Goal: Transaction & Acquisition: Obtain resource

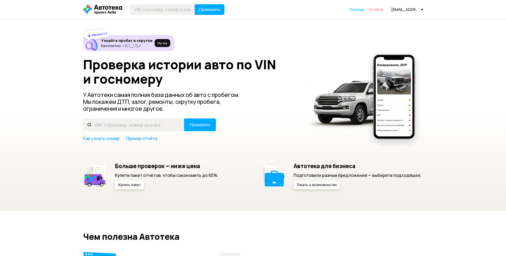
click at [377, 11] on span "Отчёты" at bounding box center [376, 9] width 15 height 5
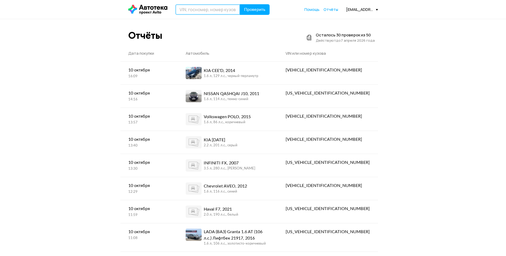
click at [209, 7] on input "text" at bounding box center [207, 9] width 65 height 11
click at [240, 4] on button "Проверить" at bounding box center [255, 9] width 30 height 11
click at [192, 9] on input "XWEEFX411AE0003635" at bounding box center [207, 9] width 65 height 11
type input "[VEHICLE_IDENTIFICATION_NUMBER]"
click at [240, 4] on button "Проверить" at bounding box center [255, 9] width 30 height 11
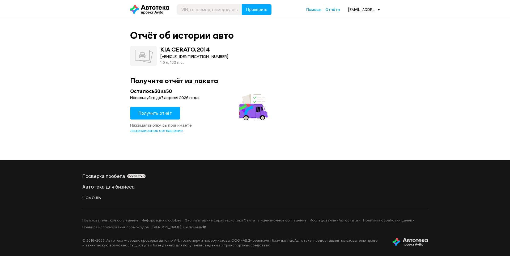
click at [152, 112] on span "Получить отчёт" at bounding box center [154, 113] width 33 height 6
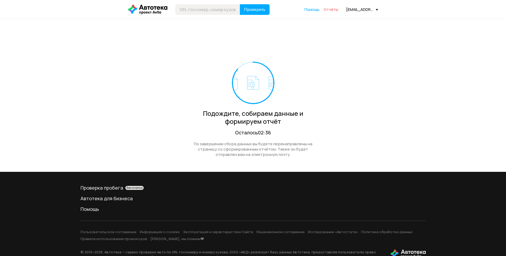
click at [334, 10] on span "Отчёты" at bounding box center [331, 9] width 15 height 5
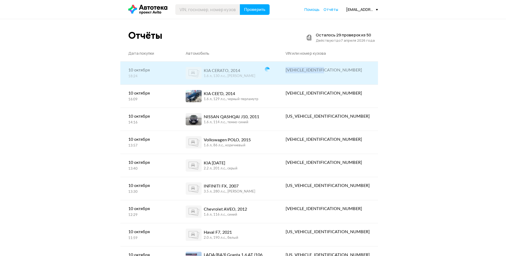
drag, startPoint x: 323, startPoint y: 69, endPoint x: 367, endPoint y: 72, distance: 44.2
click at [367, 72] on div "[VEHICLE_IDENTIFICATION_NUMBER]" at bounding box center [328, 70] width 84 height 6
copy div "[VEHICLE_IDENTIFICATION_NUMBER]"
click at [202, 68] on span at bounding box center [194, 73] width 16 height 12
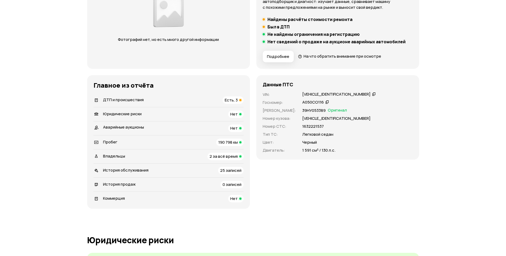
click at [212, 99] on div "ДТП и происшествия Есть, 3" at bounding box center [169, 99] width 150 height 7
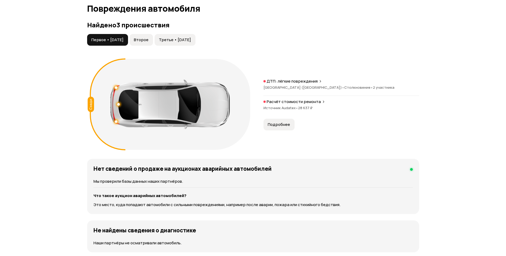
scroll to position [551, 0]
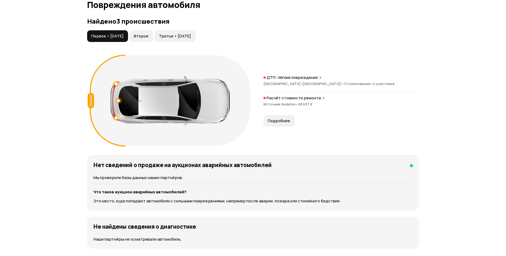
click at [266, 117] on button "Подробнее" at bounding box center [279, 121] width 31 height 12
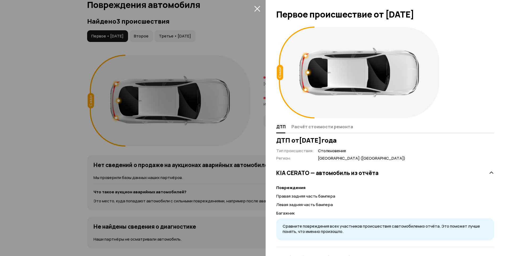
click at [253, 140] on div at bounding box center [255, 128] width 510 height 256
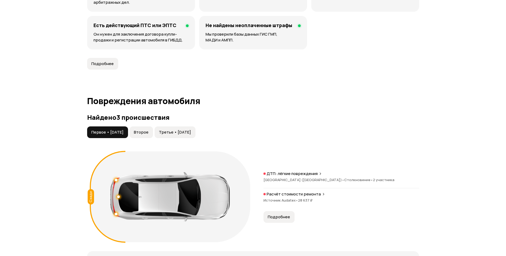
scroll to position [444, 0]
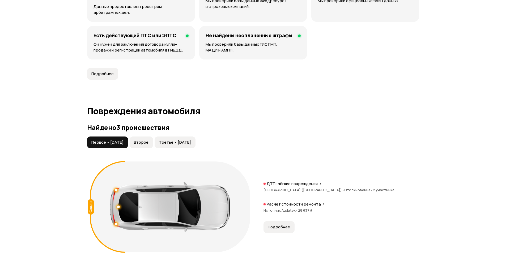
click at [144, 140] on span "Второе" at bounding box center [141, 142] width 15 height 5
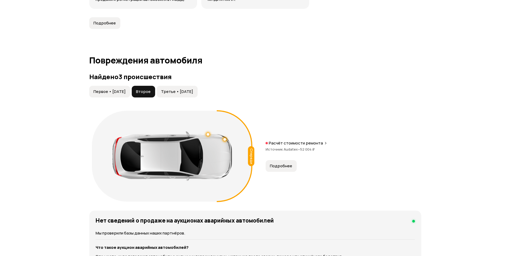
scroll to position [497, 0]
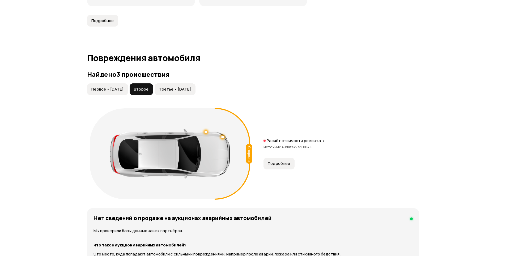
click at [275, 159] on button "Подробнее" at bounding box center [279, 164] width 31 height 12
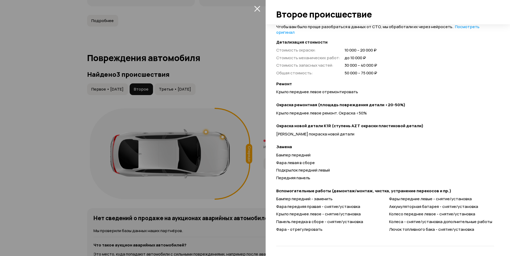
scroll to position [136, 0]
click at [264, 169] on div at bounding box center [255, 128] width 510 height 256
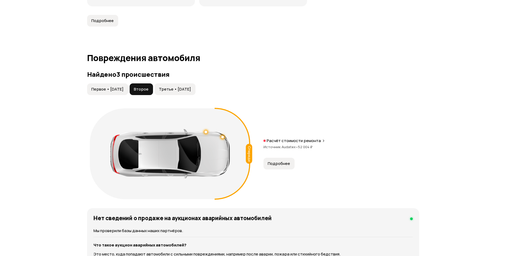
click at [181, 88] on span "Третье • [DATE]" at bounding box center [175, 89] width 32 height 5
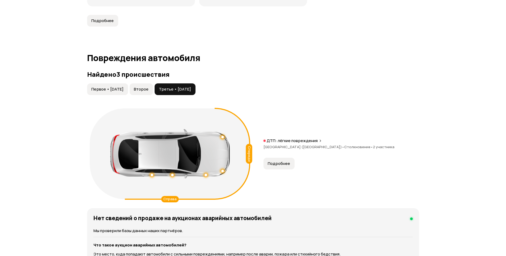
click at [272, 161] on button "Подробнее" at bounding box center [279, 164] width 31 height 12
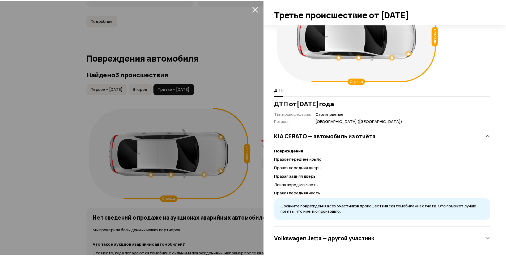
scroll to position [42, 0]
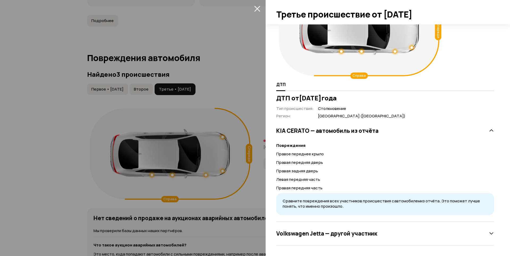
click at [235, 144] on div at bounding box center [255, 128] width 510 height 256
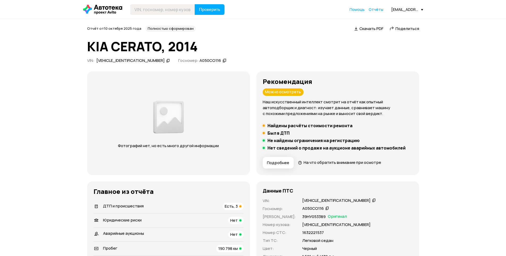
scroll to position [80, 0]
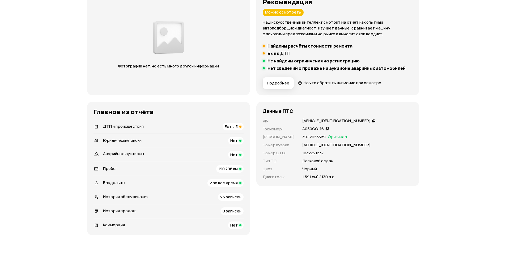
click at [174, 179] on div "Владельцы 2 за всё время" at bounding box center [169, 182] width 150 height 7
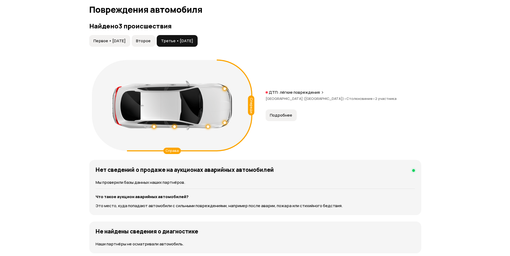
scroll to position [469, 0]
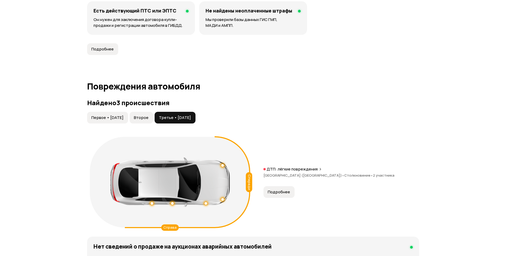
click at [295, 197] on div "Подробнее" at bounding box center [279, 192] width 33 height 12
click at [153, 121] on button "Второе" at bounding box center [141, 118] width 23 height 12
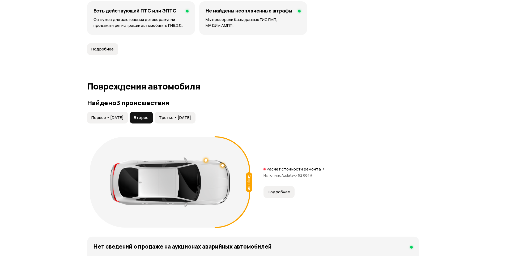
click at [274, 186] on div "Расчёт стоимости ремонта Источник Audatex • 52 004 ₽ Подробнее" at bounding box center [342, 182] width 156 height 31
click at [277, 188] on button "Подробнее" at bounding box center [279, 192] width 31 height 12
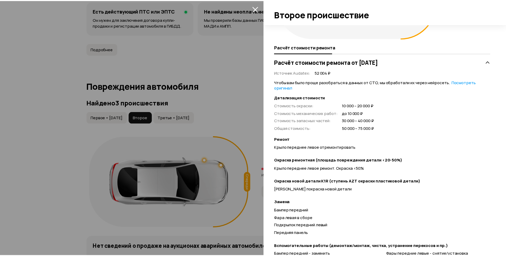
scroll to position [106, 0]
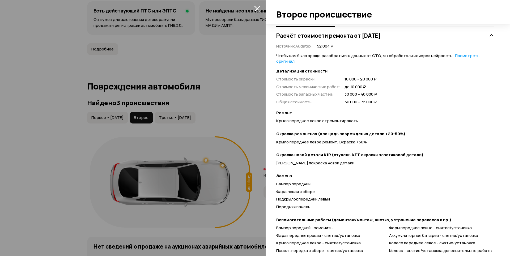
click at [247, 148] on div at bounding box center [255, 128] width 510 height 256
